Goal: Task Accomplishment & Management: Manage account settings

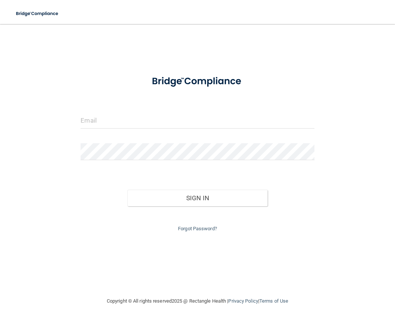
click at [192, 105] on form "Invalid email/password. You don't have permission to access that page. Sign In …" at bounding box center [198, 151] width 234 height 164
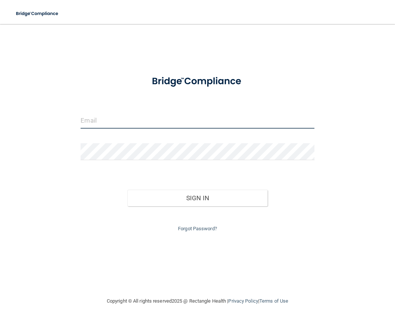
click at [184, 118] on input "email" at bounding box center [198, 120] width 234 height 17
type input "[EMAIL_ADDRESS][DOMAIN_NAME]"
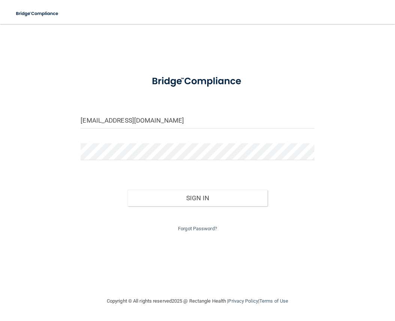
click at [202, 189] on div "Sign In" at bounding box center [197, 191] width 245 height 32
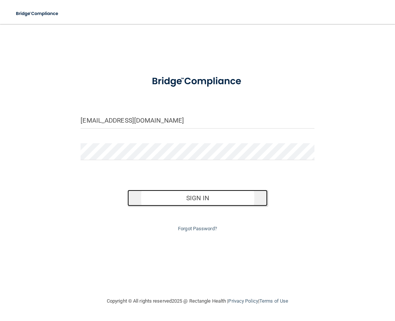
click at [198, 200] on button "Sign In" at bounding box center [198, 198] width 140 height 17
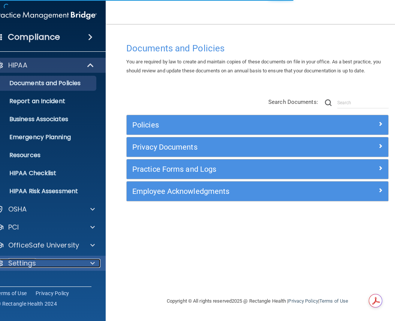
click at [71, 266] on div "Settings" at bounding box center [35, 263] width 93 height 9
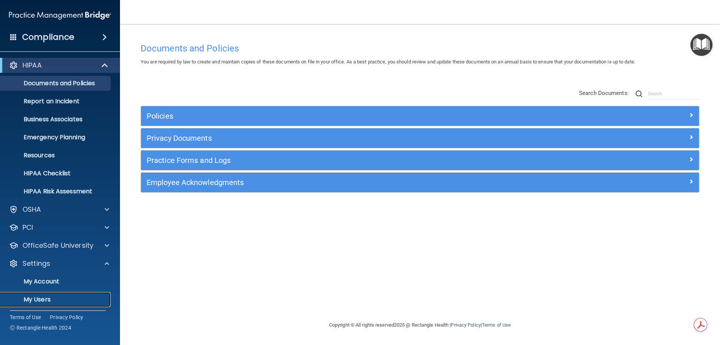
click at [64, 296] on p "My Users" at bounding box center [56, 300] width 102 height 8
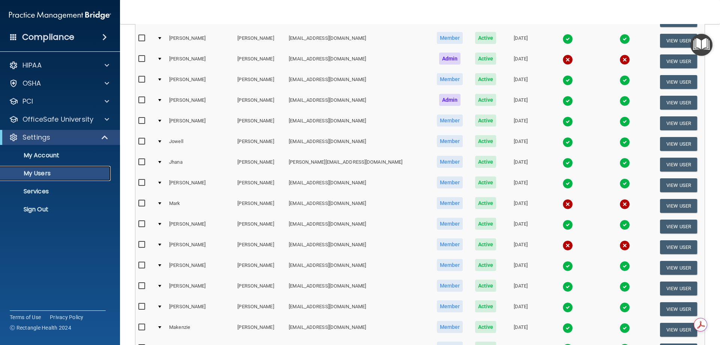
scroll to position [276, 0]
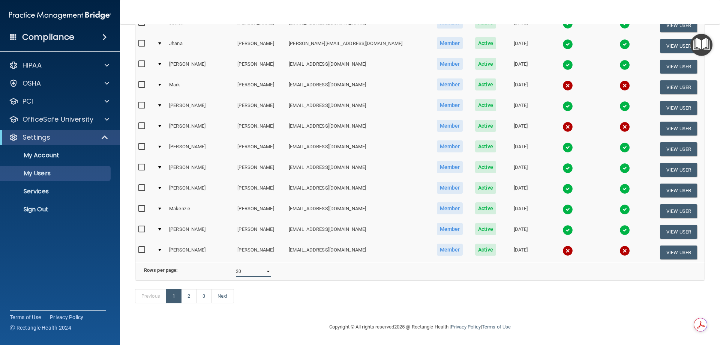
click at [263, 266] on select "10 20 30 40 all" at bounding box center [253, 271] width 35 height 11
select select "41"
click at [236, 266] on select "10 20 30 40 all" at bounding box center [253, 271] width 35 height 11
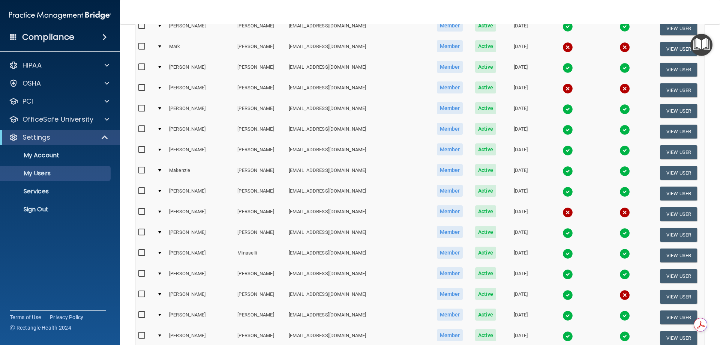
scroll to position [311, 0]
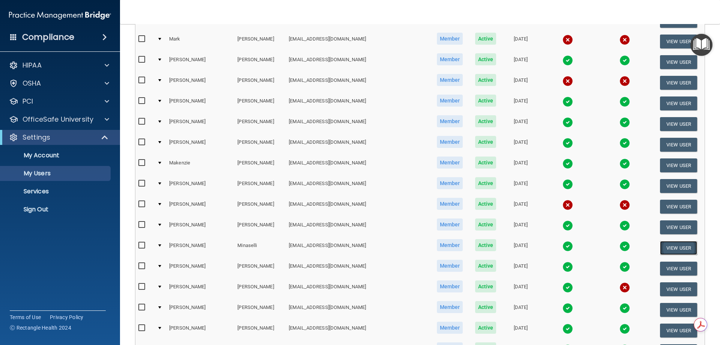
click at [395, 247] on button "View User" at bounding box center [678, 248] width 37 height 14
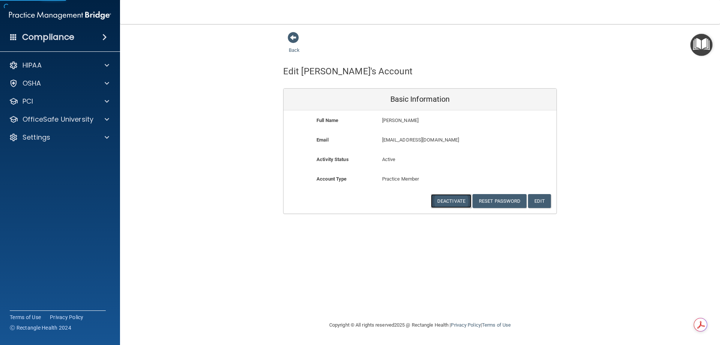
click at [395, 201] on button "Deactivate" at bounding box center [451, 201] width 41 height 14
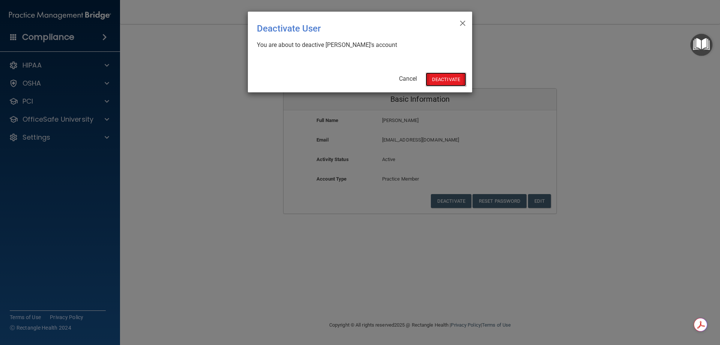
click at [395, 79] on button "Deactivate" at bounding box center [446, 79] width 41 height 14
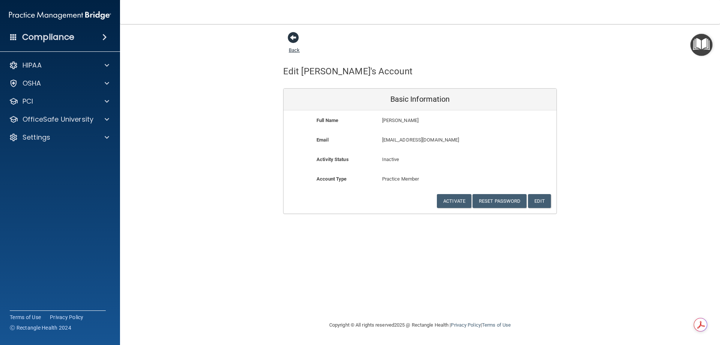
click at [293, 39] on span at bounding box center [293, 37] width 11 height 11
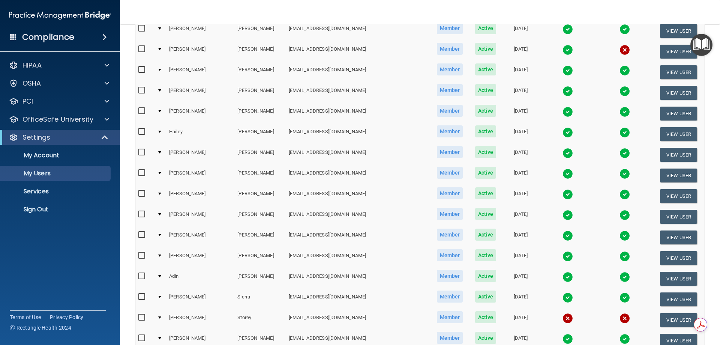
scroll to position [524, 0]
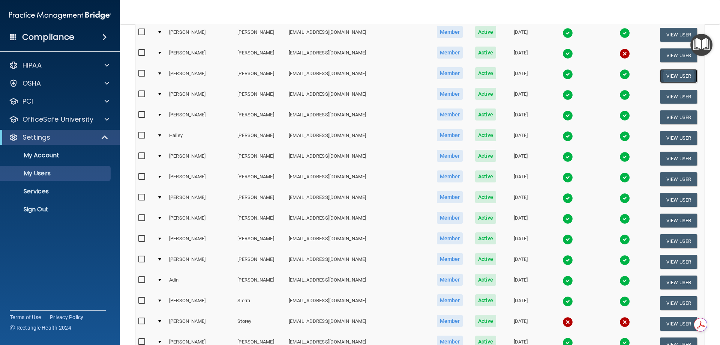
click at [668, 75] on button "View User" at bounding box center [678, 76] width 37 height 14
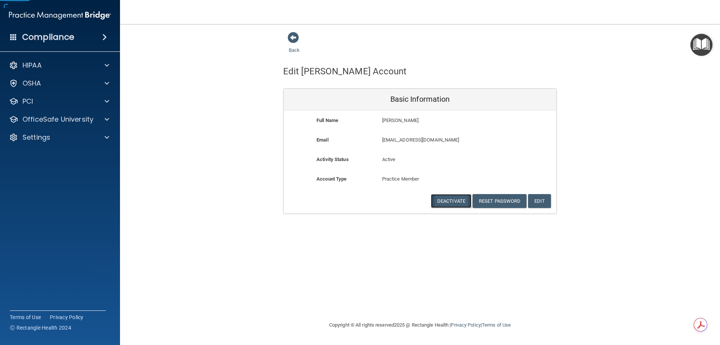
click at [445, 198] on button "Deactivate" at bounding box center [451, 201] width 41 height 14
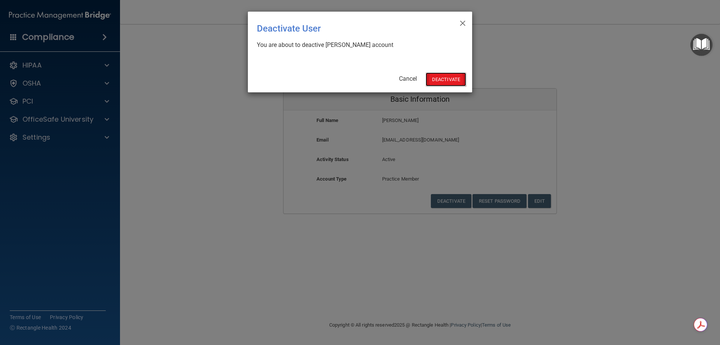
click at [448, 75] on button "Deactivate" at bounding box center [446, 79] width 41 height 14
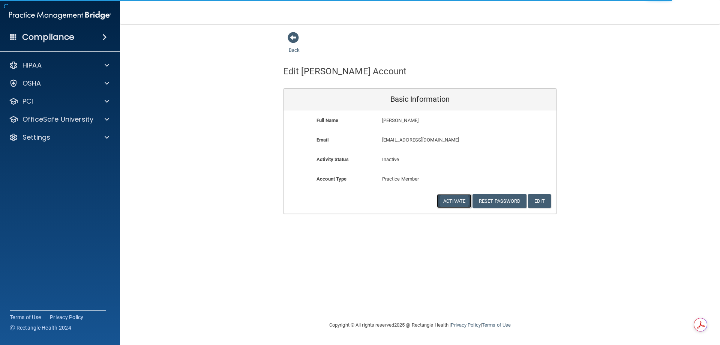
click at [454, 202] on button "Activate" at bounding box center [454, 201] width 35 height 14
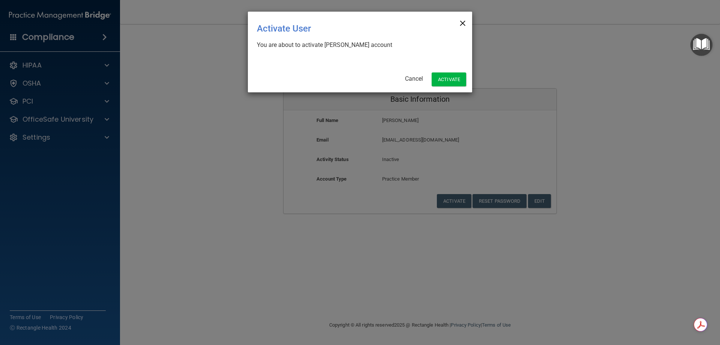
click at [465, 20] on span "×" at bounding box center [463, 22] width 7 height 15
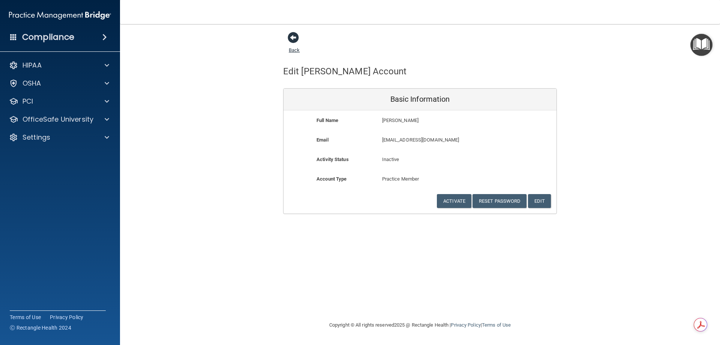
click at [298, 51] on link "Back" at bounding box center [294, 45] width 11 height 15
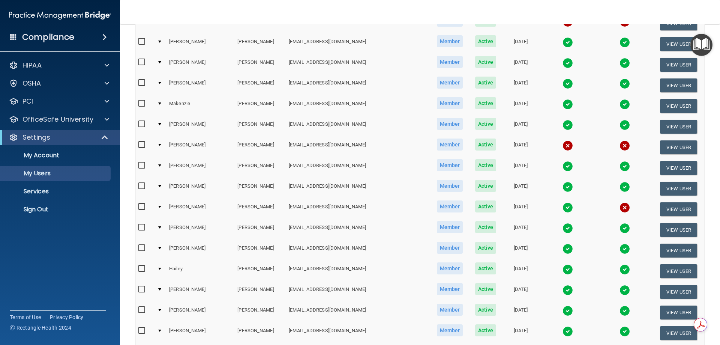
scroll to position [373, 0]
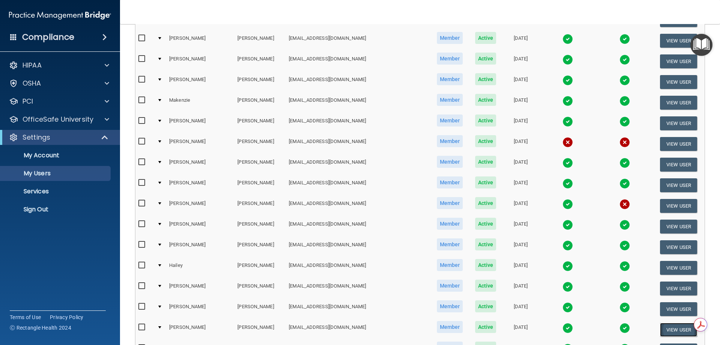
click at [671, 327] on button "View User" at bounding box center [678, 330] width 37 height 14
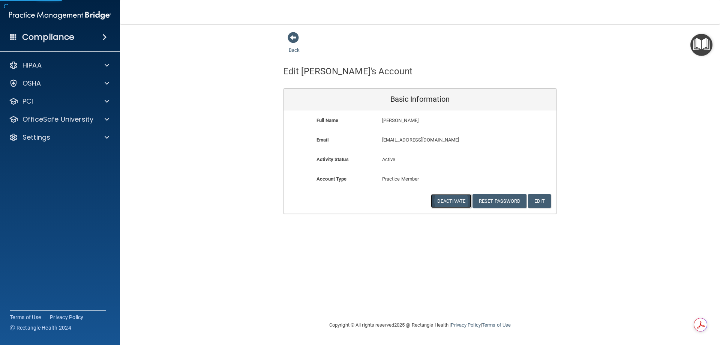
click at [455, 203] on button "Deactivate" at bounding box center [451, 201] width 41 height 14
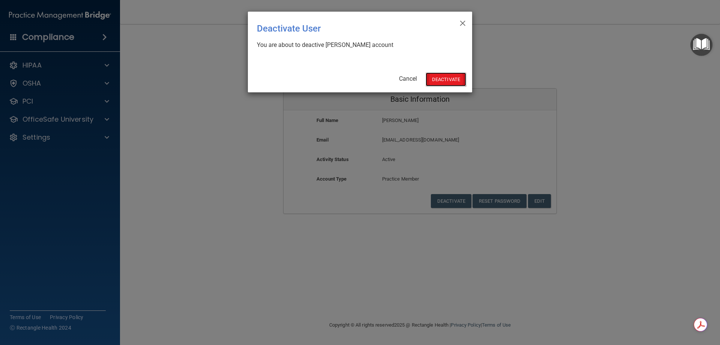
click at [447, 77] on button "Deactivate" at bounding box center [446, 79] width 41 height 14
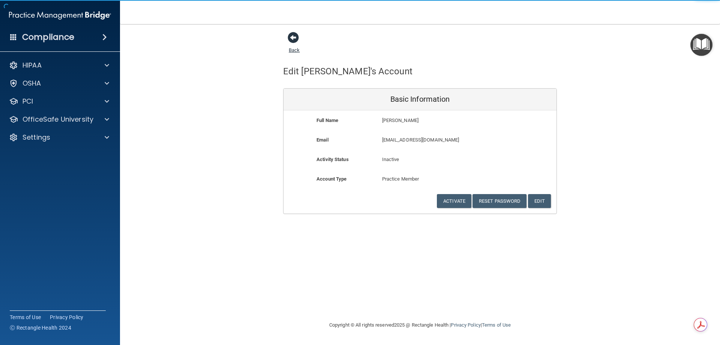
click at [289, 49] on link "Back" at bounding box center [294, 45] width 11 height 15
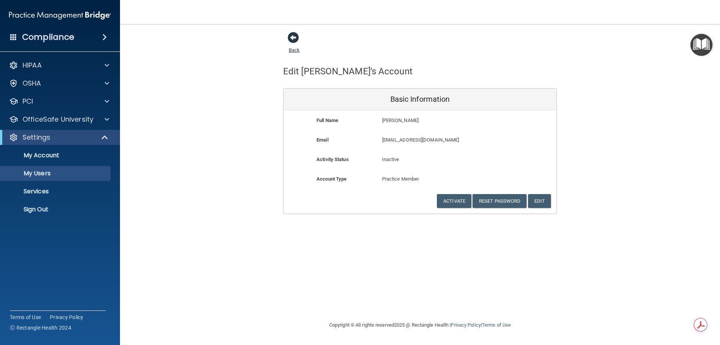
click at [292, 51] on link "Back" at bounding box center [294, 45] width 11 height 15
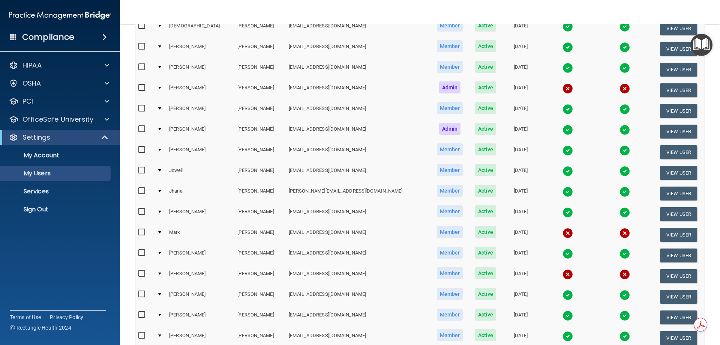
scroll to position [230, 0]
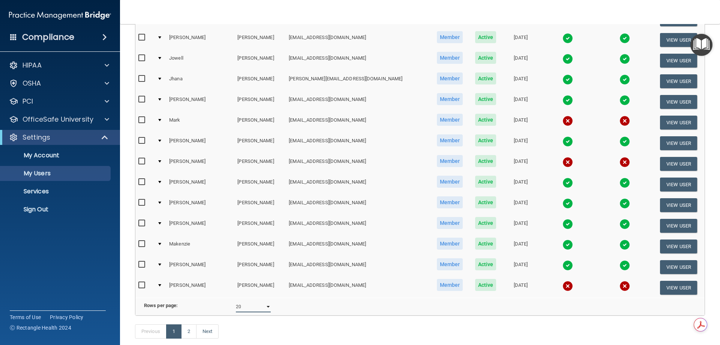
click at [267, 312] on select "10 20 30 40 all" at bounding box center [253, 306] width 35 height 11
select select "38"
click at [236, 306] on select "10 20 30 40 all" at bounding box center [253, 306] width 35 height 11
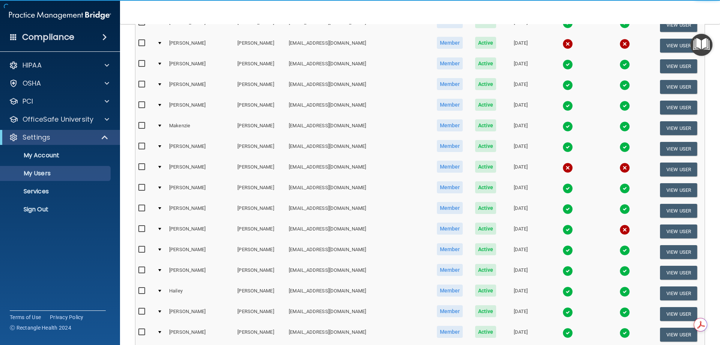
scroll to position [486, 0]
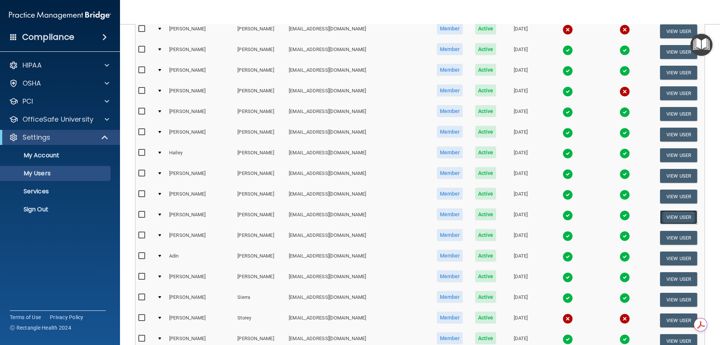
click at [684, 215] on button "View User" at bounding box center [678, 217] width 37 height 14
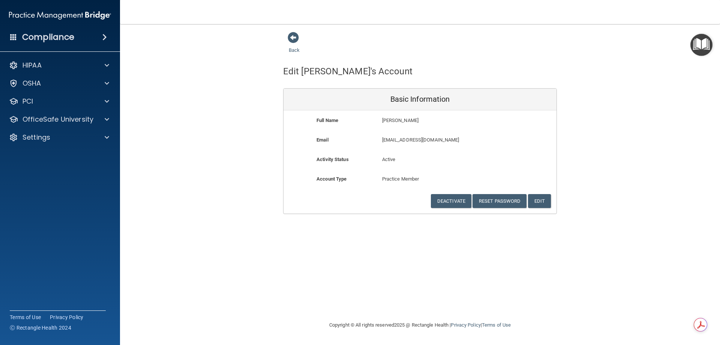
click at [406, 203] on div "Deactivate Reset Password Edit Cancel Save Information" at bounding box center [420, 201] width 273 height 14
click at [451, 205] on button "Deactivate" at bounding box center [451, 201] width 41 height 14
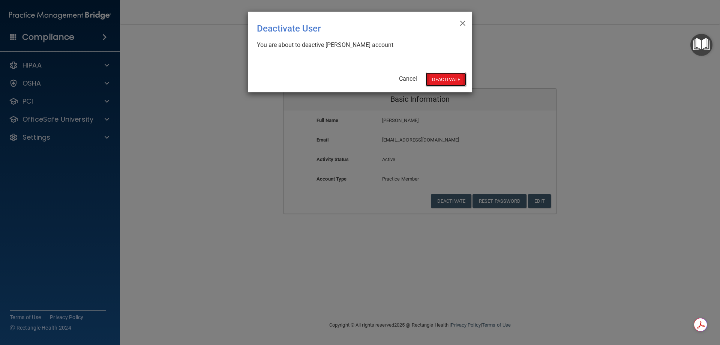
click at [457, 83] on button "Deactivate" at bounding box center [446, 79] width 41 height 14
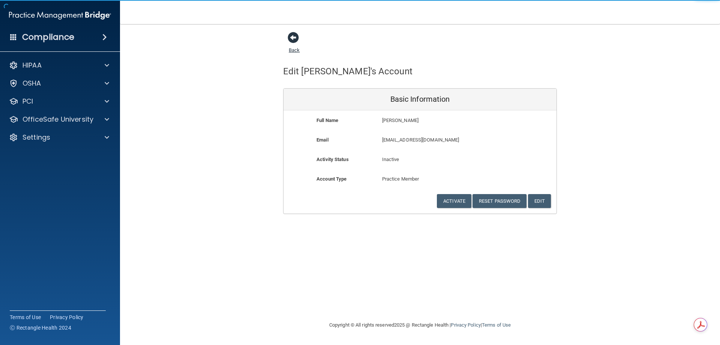
click at [293, 48] on link "Back" at bounding box center [294, 45] width 11 height 15
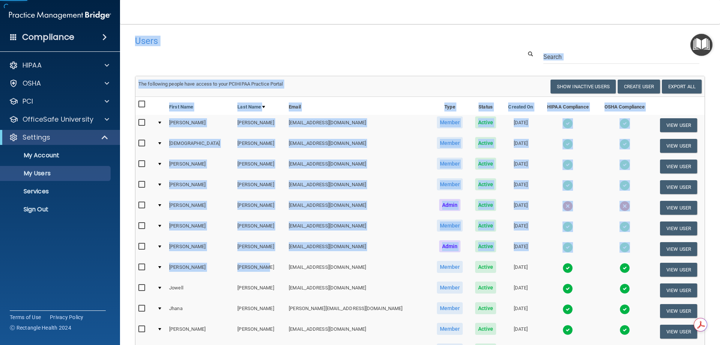
click at [355, 97] on th "Email" at bounding box center [358, 106] width 145 height 18
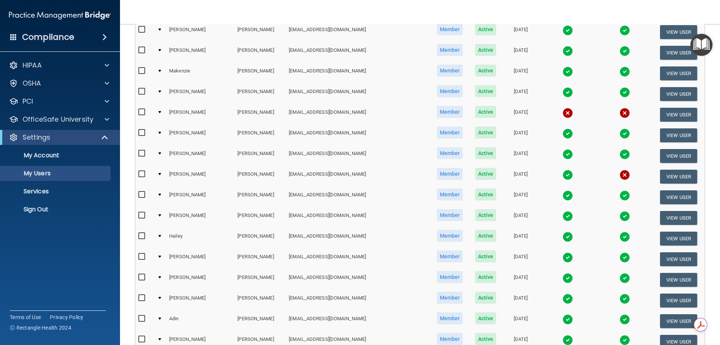
scroll to position [475, 0]
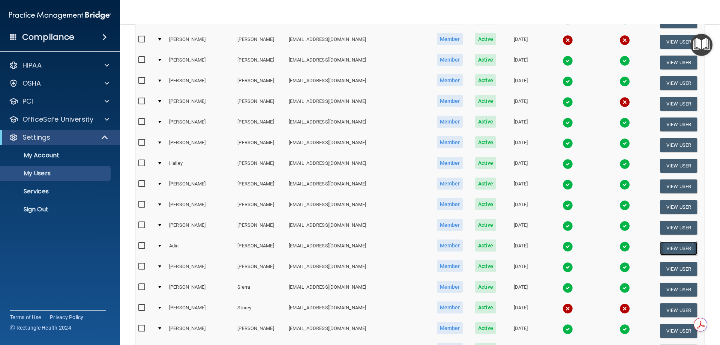
click at [664, 246] on button "View User" at bounding box center [678, 248] width 37 height 14
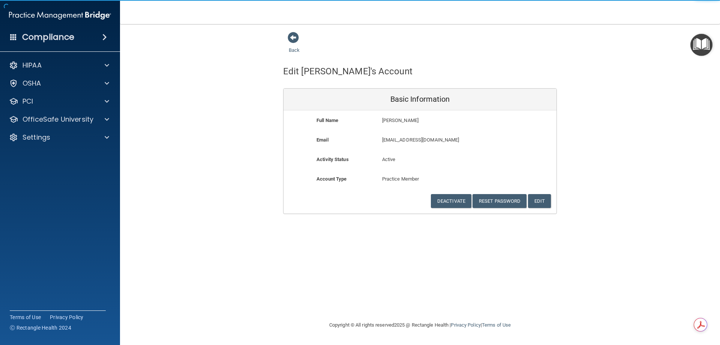
click at [447, 193] on div "Account Type Practice Member Admin Member Financial Institution Business Associ…" at bounding box center [420, 184] width 273 height 20
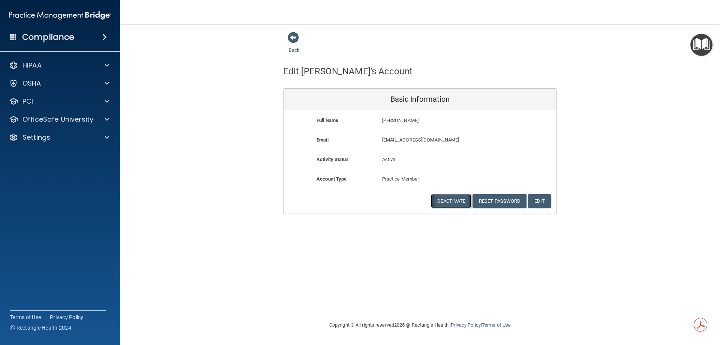
click at [446, 200] on button "Deactivate" at bounding box center [451, 201] width 41 height 14
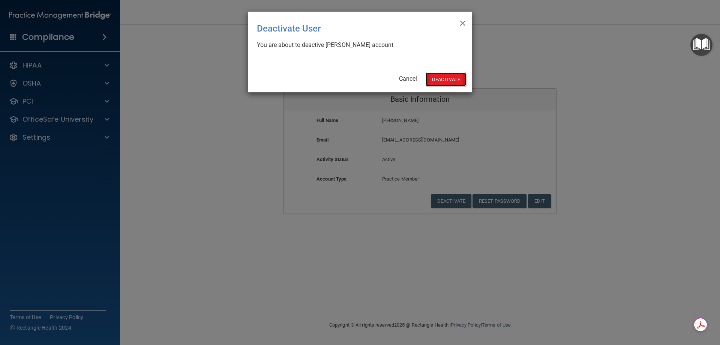
click at [449, 77] on button "Deactivate" at bounding box center [446, 79] width 41 height 14
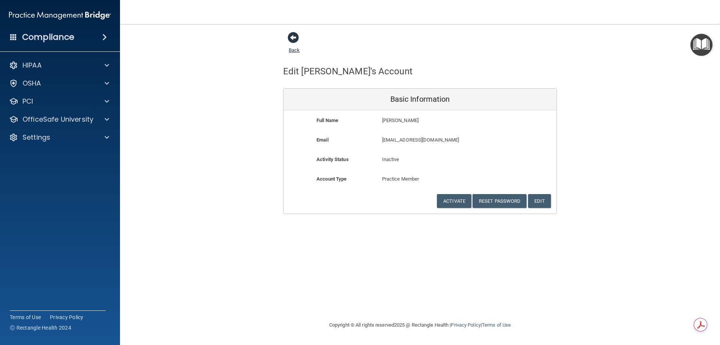
click at [292, 50] on link "Back" at bounding box center [294, 45] width 11 height 15
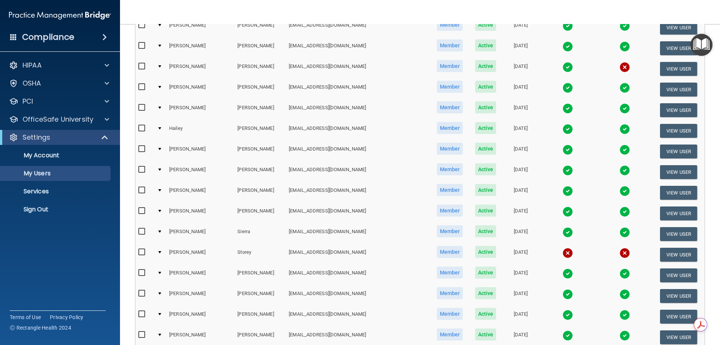
scroll to position [523, 0]
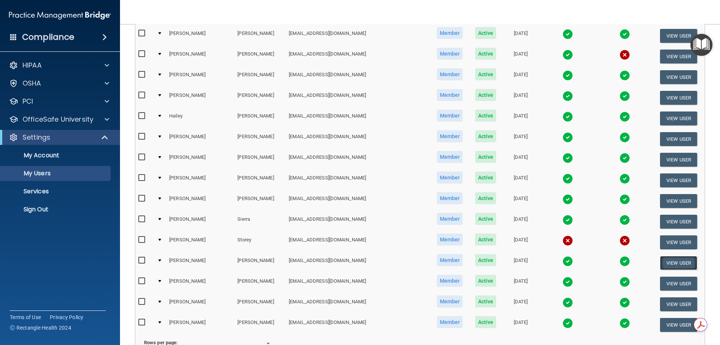
click at [673, 261] on button "View User" at bounding box center [678, 263] width 37 height 14
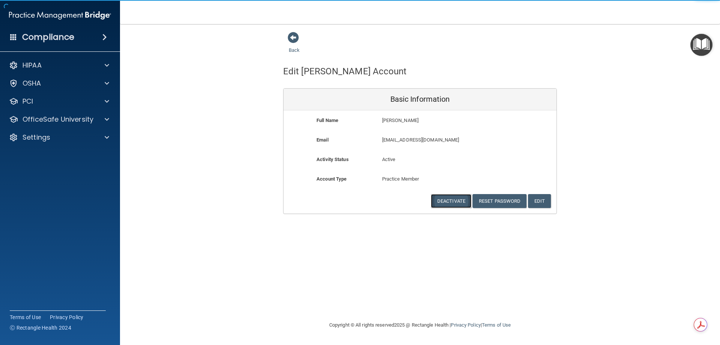
click at [436, 197] on button "Deactivate" at bounding box center [451, 201] width 41 height 14
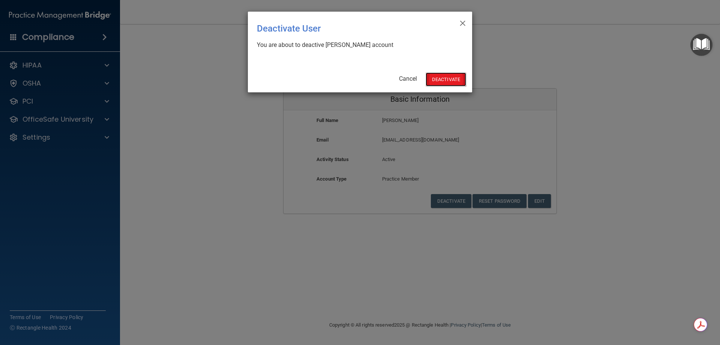
click at [459, 81] on button "Deactivate" at bounding box center [446, 79] width 41 height 14
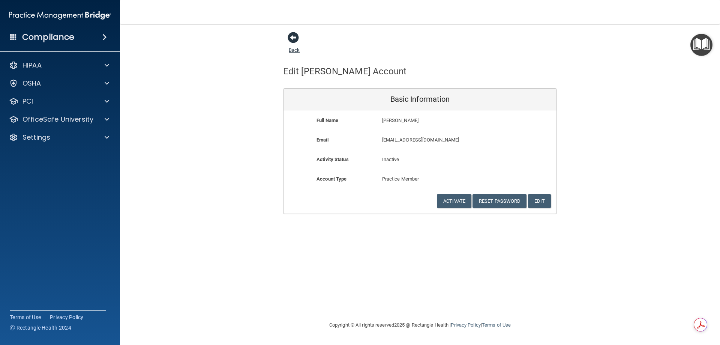
click at [290, 50] on link "Back" at bounding box center [294, 45] width 11 height 15
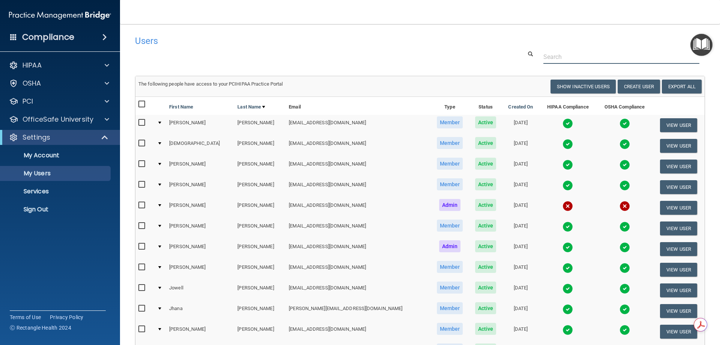
click at [155, 58] on div at bounding box center [419, 57] width 581 height 14
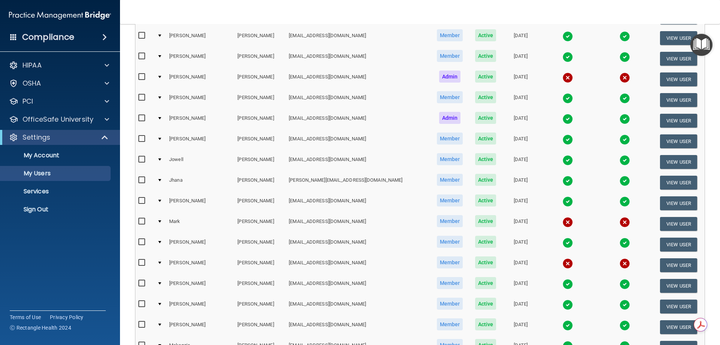
scroll to position [129, 0]
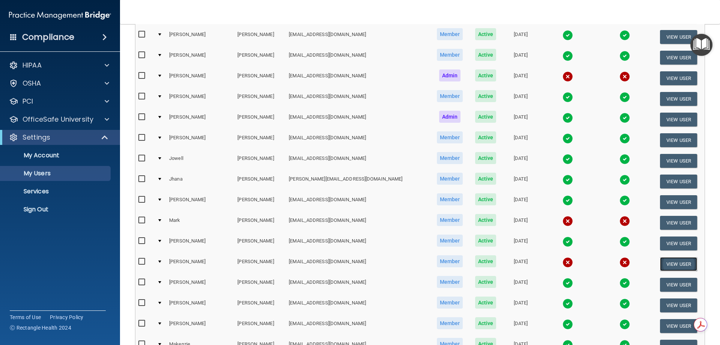
click at [674, 264] on button "View User" at bounding box center [678, 264] width 37 height 14
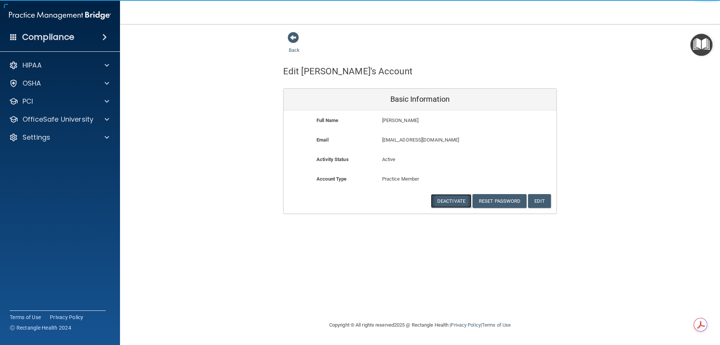
click at [449, 203] on button "Deactivate" at bounding box center [451, 201] width 41 height 14
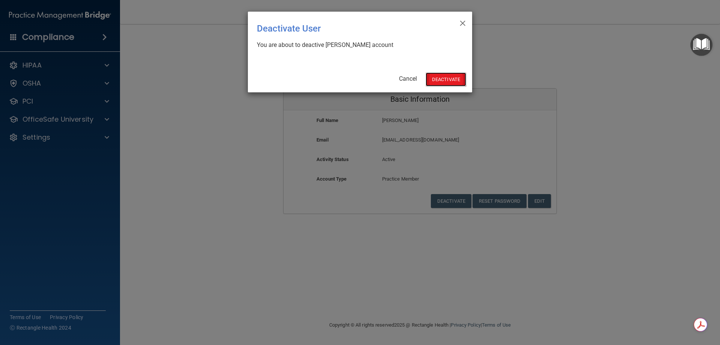
click at [453, 78] on button "Deactivate" at bounding box center [446, 79] width 41 height 14
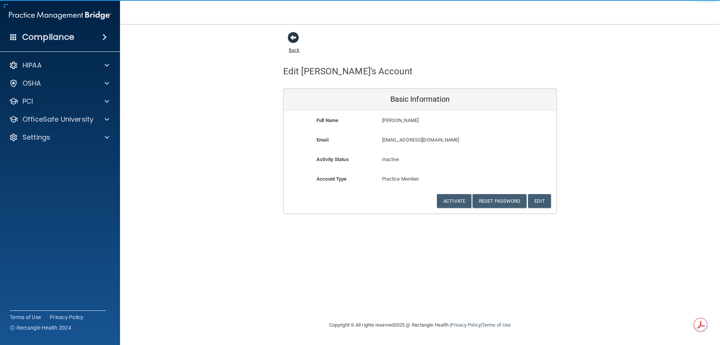
click at [299, 50] on link "Back" at bounding box center [294, 45] width 11 height 15
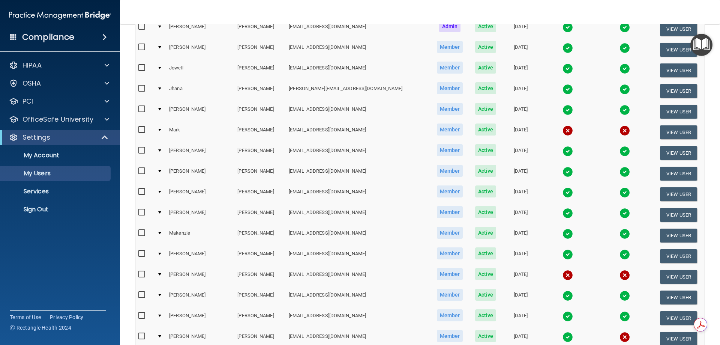
scroll to position [235, 0]
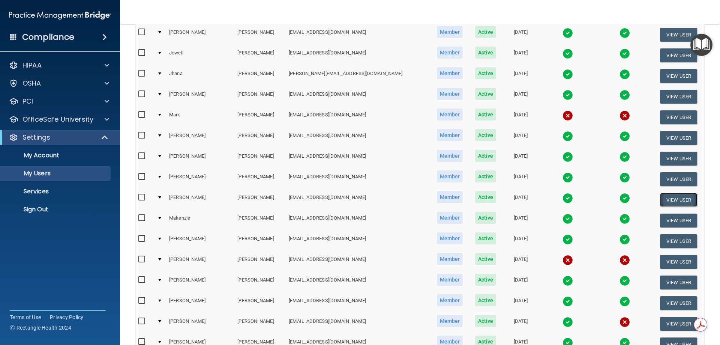
click at [661, 203] on button "View User" at bounding box center [678, 200] width 37 height 14
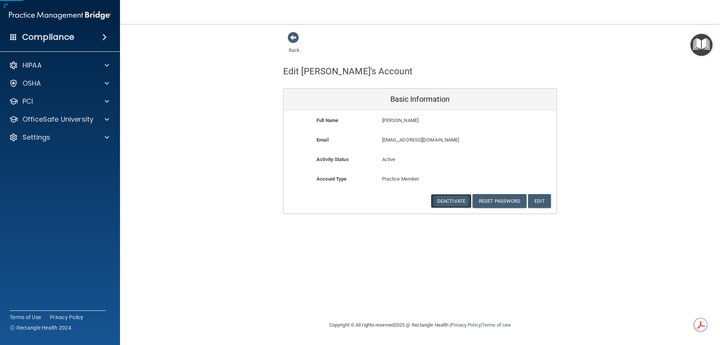
click at [450, 203] on button "Deactivate" at bounding box center [451, 201] width 41 height 14
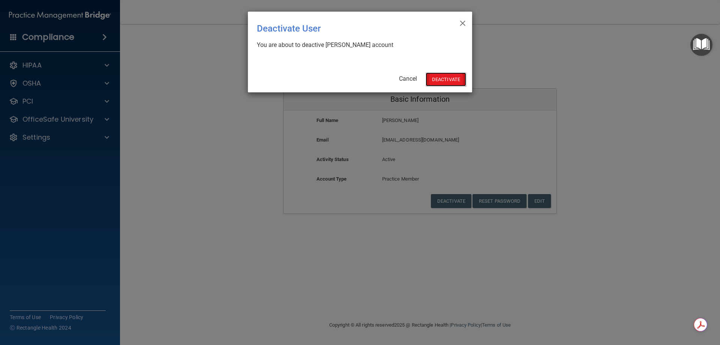
click at [440, 80] on button "Deactivate" at bounding box center [446, 79] width 41 height 14
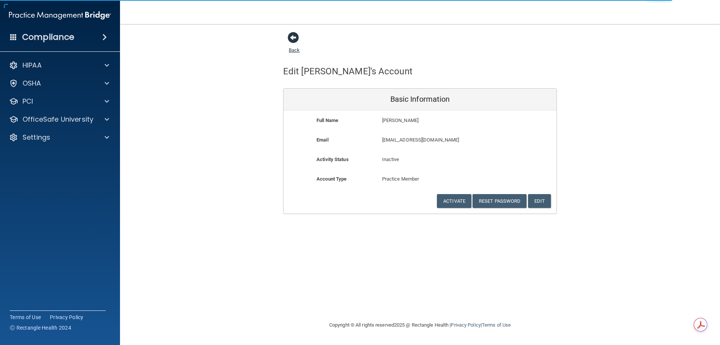
click at [297, 48] on link "Back" at bounding box center [294, 45] width 11 height 15
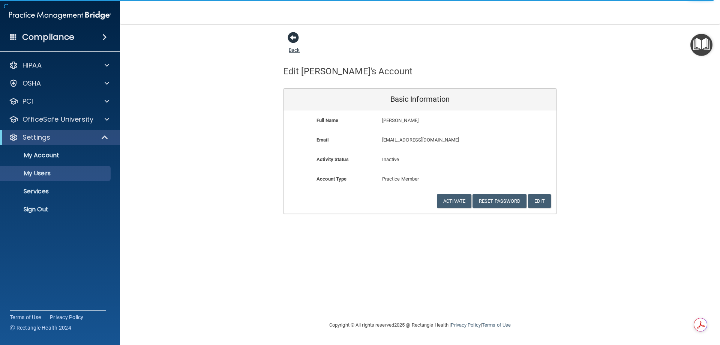
click at [290, 50] on link "Back" at bounding box center [294, 45] width 11 height 15
select select "20"
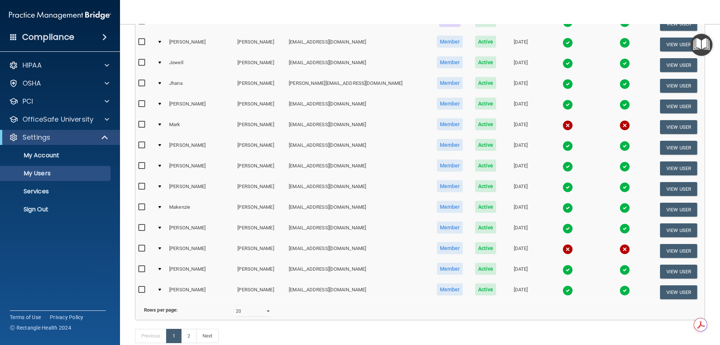
scroll to position [227, 0]
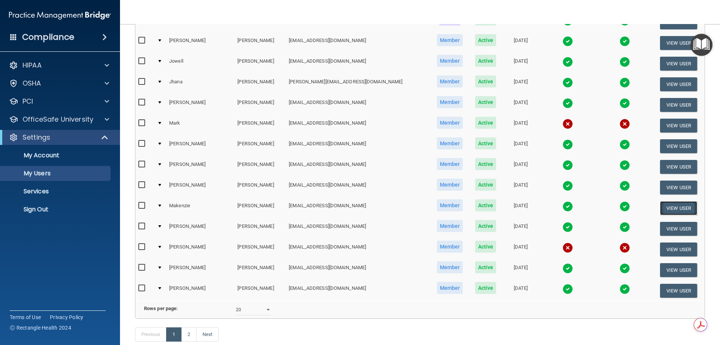
click at [660, 210] on button "View User" at bounding box center [678, 208] width 37 height 14
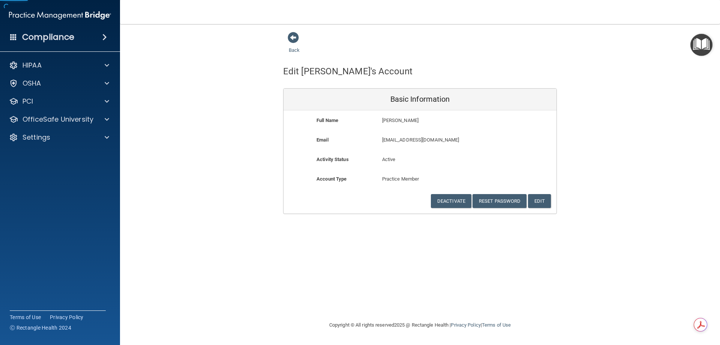
click at [441, 193] on div "Account Type Practice Member Admin Member Financial Institution Business Associ…" at bounding box center [420, 184] width 273 height 20
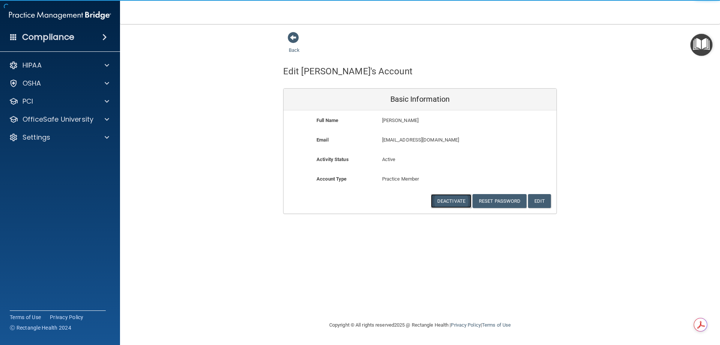
click at [443, 199] on button "Deactivate" at bounding box center [451, 201] width 41 height 14
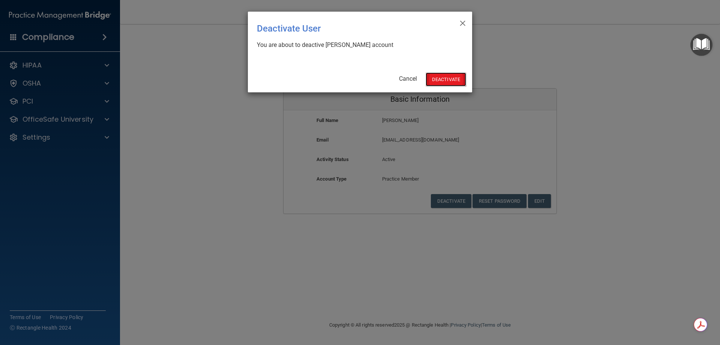
click at [440, 77] on button "Deactivate" at bounding box center [446, 79] width 41 height 14
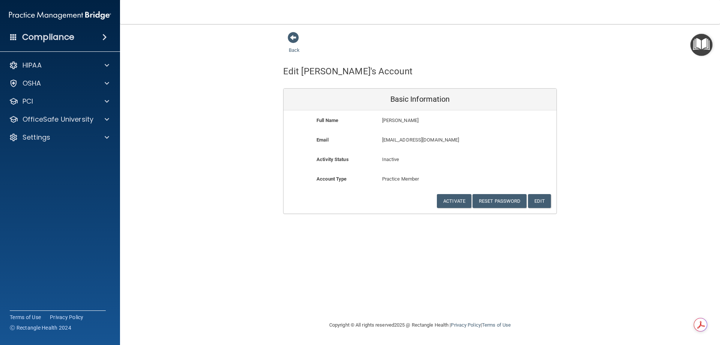
click at [288, 50] on div "Back" at bounding box center [306, 43] width 46 height 23
click at [293, 51] on link "Back" at bounding box center [294, 45] width 11 height 15
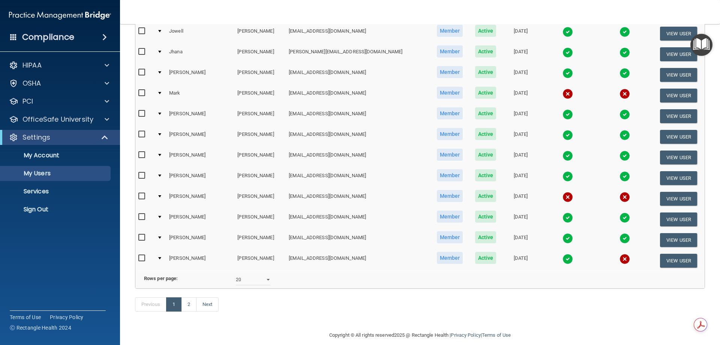
scroll to position [276, 0]
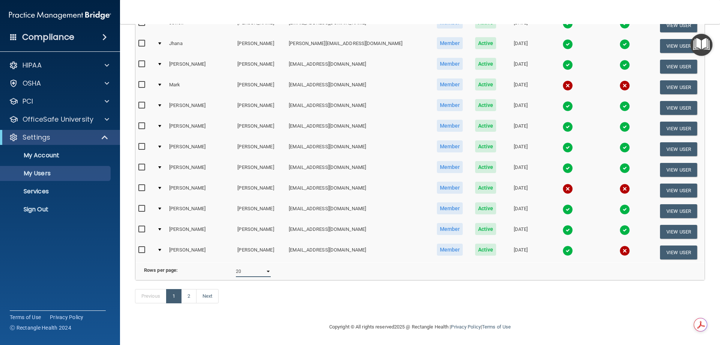
click at [266, 266] on select "10 20 30 40 all" at bounding box center [253, 271] width 35 height 11
select select "32"
click at [236, 266] on select "10 20 30 40 all" at bounding box center [253, 271] width 35 height 11
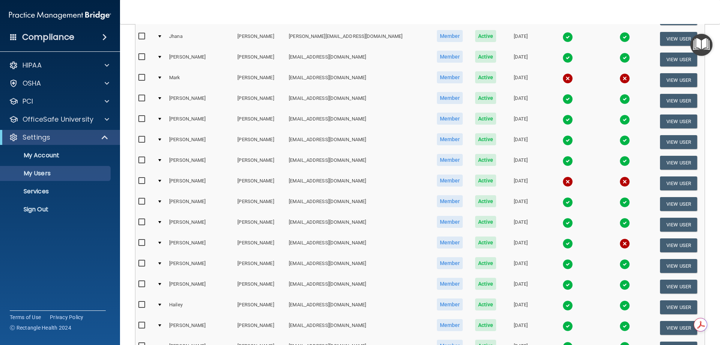
scroll to position [273, 0]
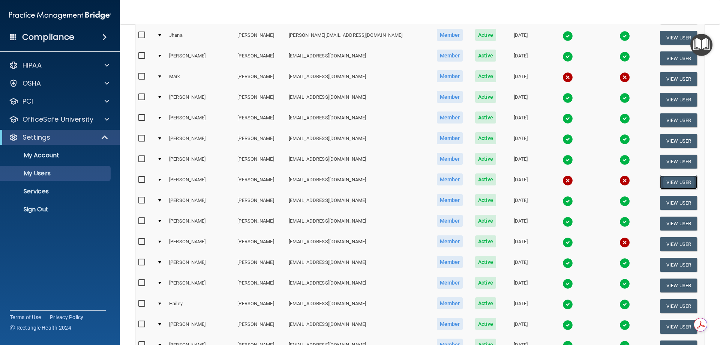
click at [666, 184] on button "View User" at bounding box center [678, 182] width 37 height 14
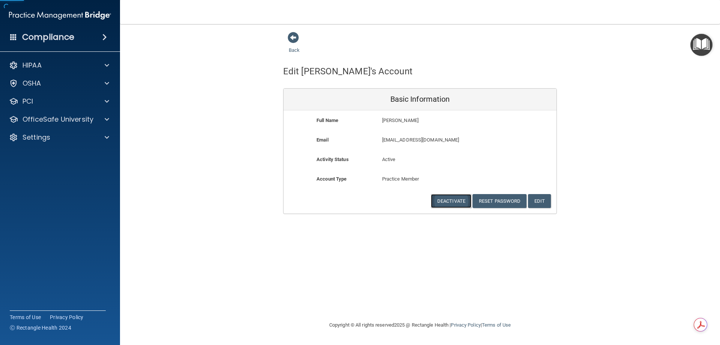
click at [441, 197] on button "Deactivate" at bounding box center [451, 201] width 41 height 14
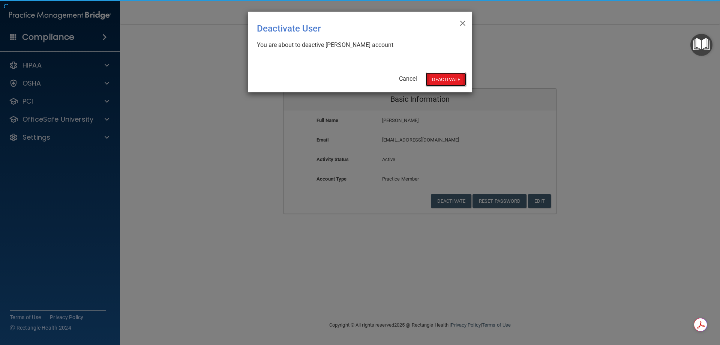
click at [434, 82] on button "Deactivate" at bounding box center [446, 79] width 41 height 14
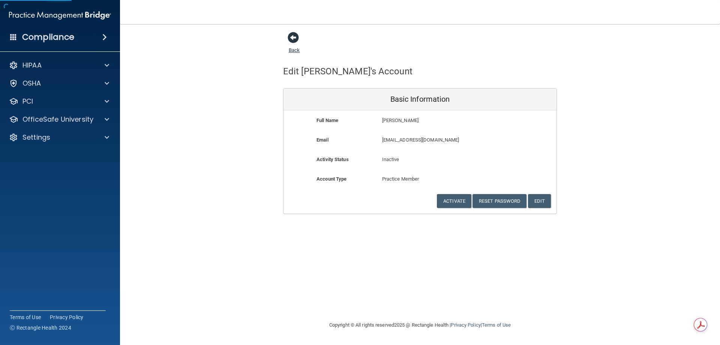
click at [293, 49] on link "Back" at bounding box center [294, 45] width 11 height 15
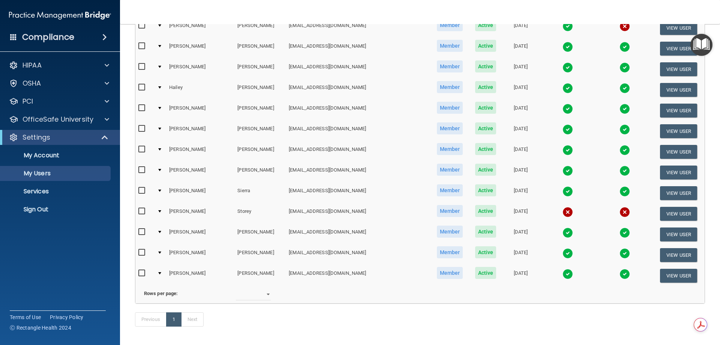
scroll to position [469, 0]
click at [674, 193] on button "View User" at bounding box center [678, 193] width 37 height 14
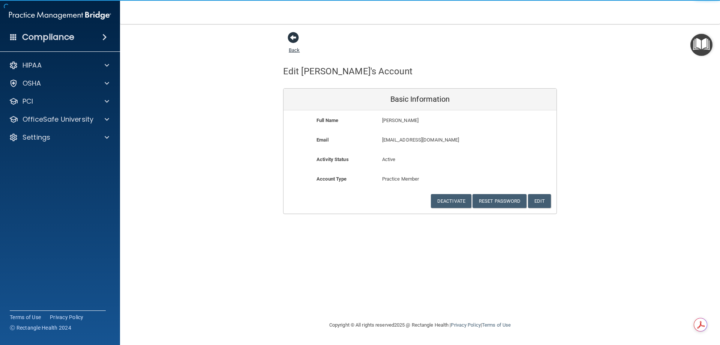
click at [297, 48] on link "Back" at bounding box center [294, 45] width 11 height 15
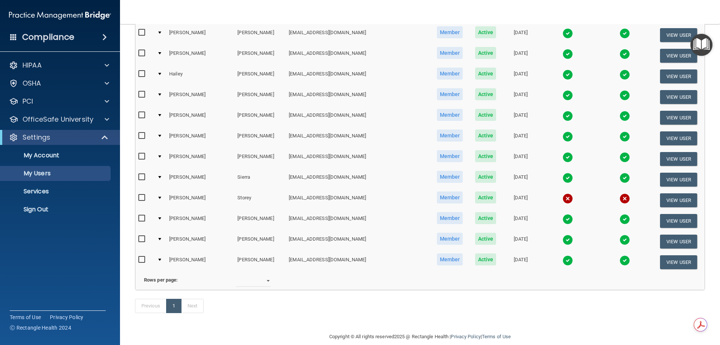
scroll to position [503, 0]
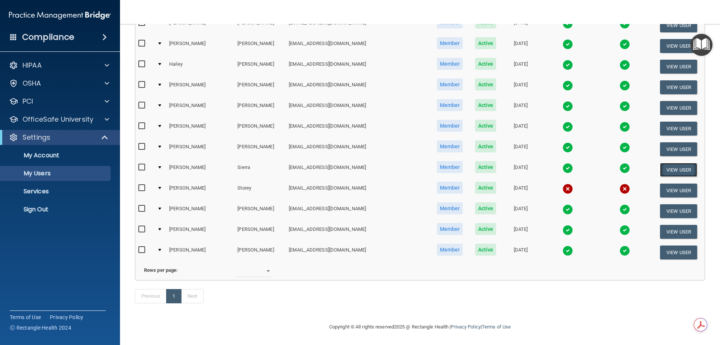
click at [670, 163] on button "View User" at bounding box center [678, 170] width 37 height 14
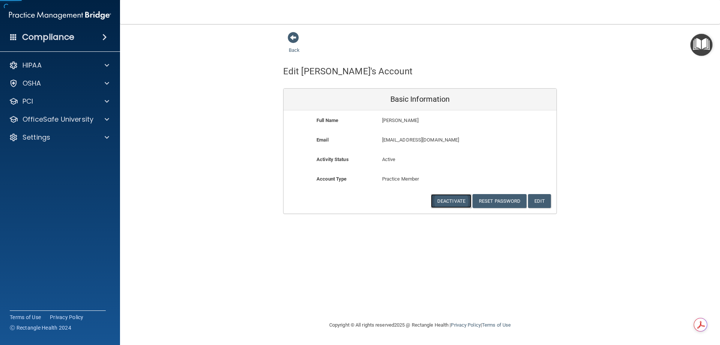
click at [454, 201] on button "Deactivate" at bounding box center [451, 201] width 41 height 14
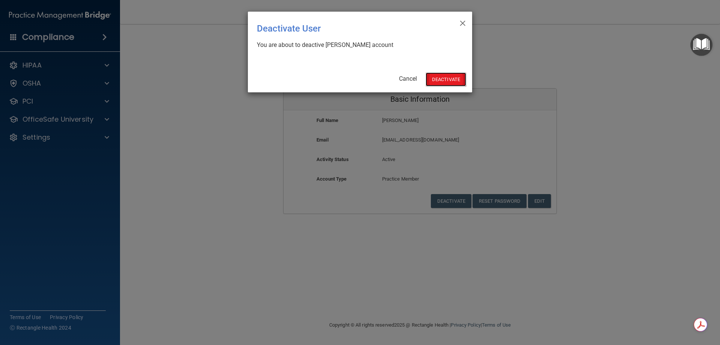
click at [445, 83] on button "Deactivate" at bounding box center [446, 79] width 41 height 14
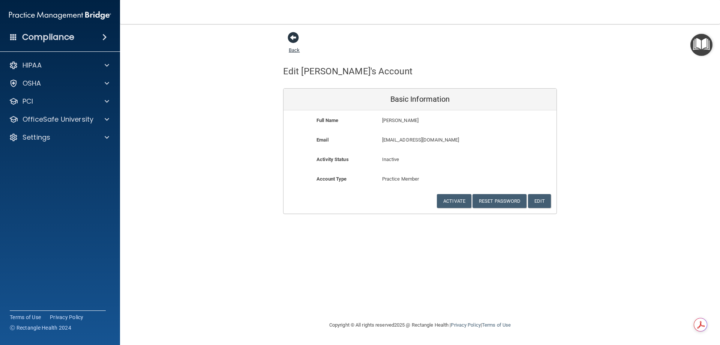
click at [293, 51] on link "Back" at bounding box center [294, 45] width 11 height 15
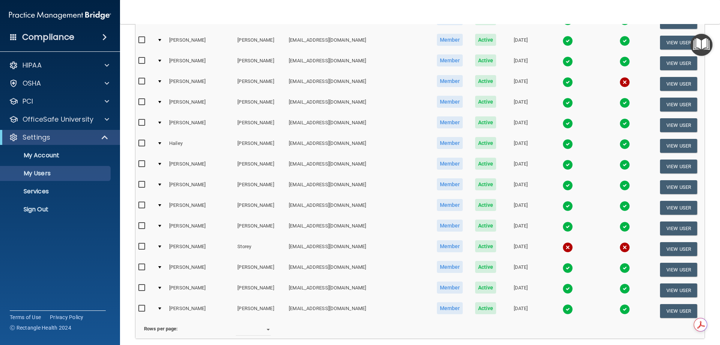
scroll to position [440, 0]
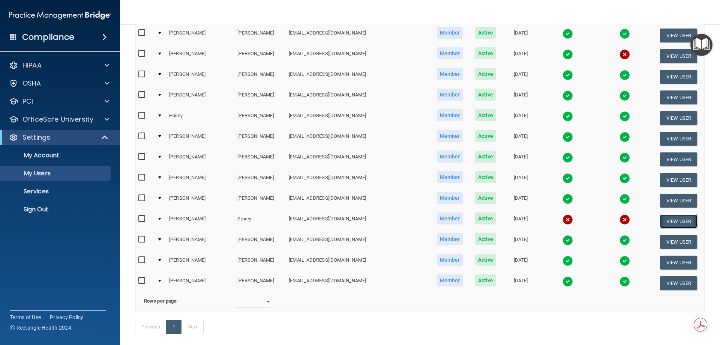
click at [673, 223] on button "View User" at bounding box center [678, 221] width 37 height 14
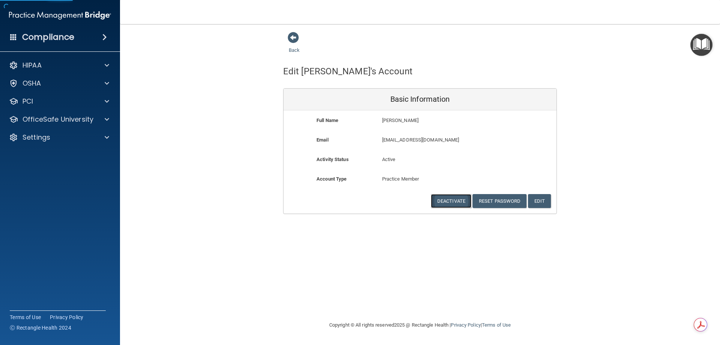
click at [441, 200] on button "Deactivate" at bounding box center [451, 201] width 41 height 14
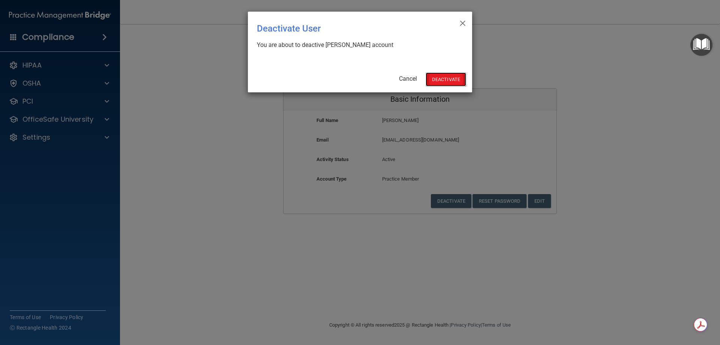
click at [444, 75] on button "Deactivate" at bounding box center [446, 79] width 41 height 14
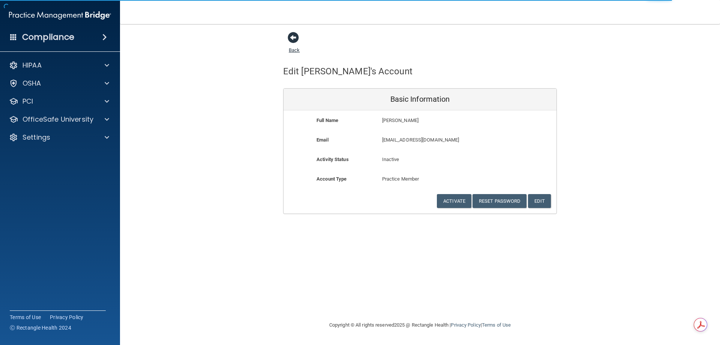
click at [298, 50] on link "Back" at bounding box center [294, 45] width 11 height 15
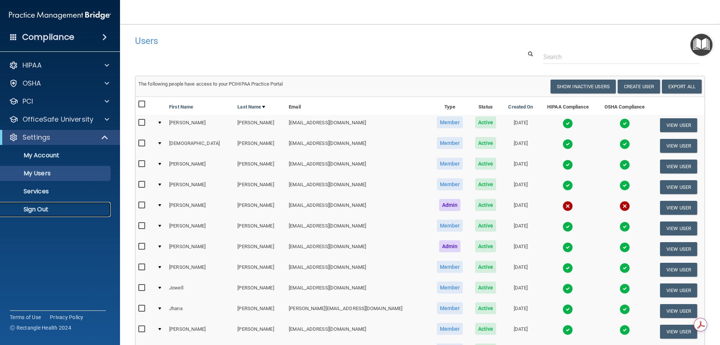
click at [51, 210] on p "Sign Out" at bounding box center [56, 210] width 102 height 8
